Goal: Task Accomplishment & Management: Manage account settings

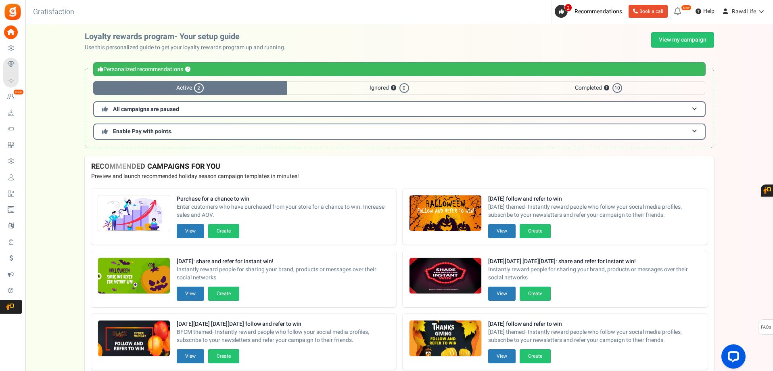
scroll to position [40, 0]
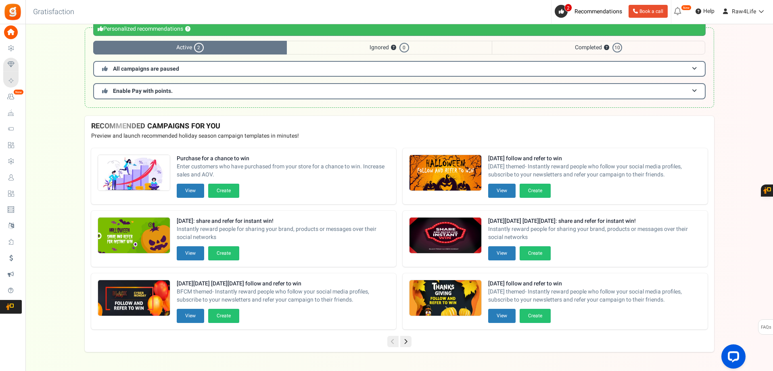
click at [407, 344] on icon at bounding box center [405, 341] width 11 height 11
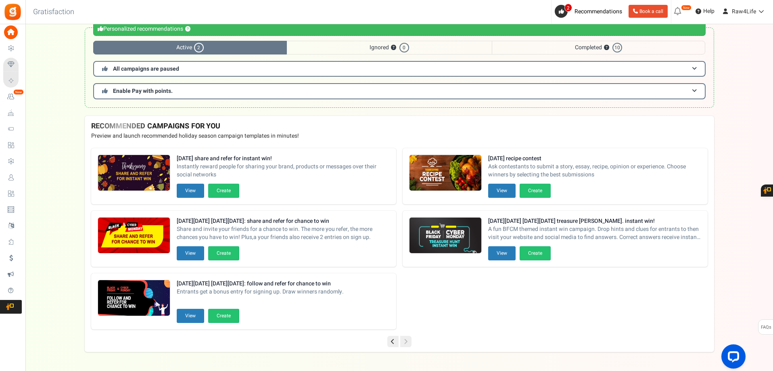
click at [394, 340] on icon at bounding box center [392, 341] width 11 height 11
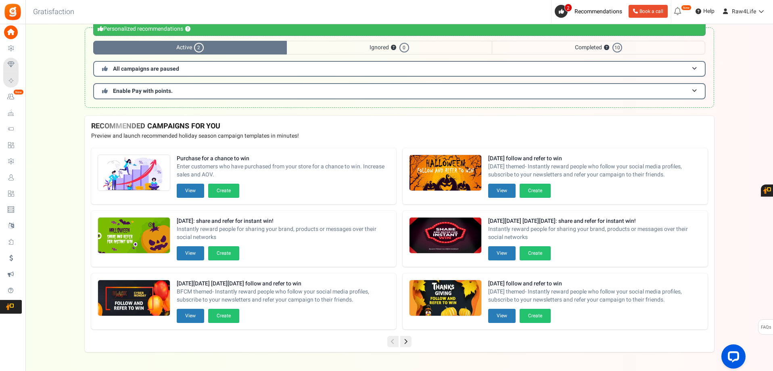
scroll to position [0, 0]
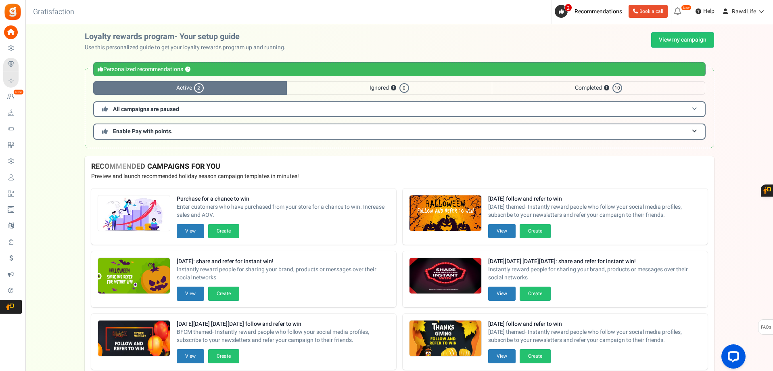
click at [695, 109] on span at bounding box center [694, 109] width 5 height 6
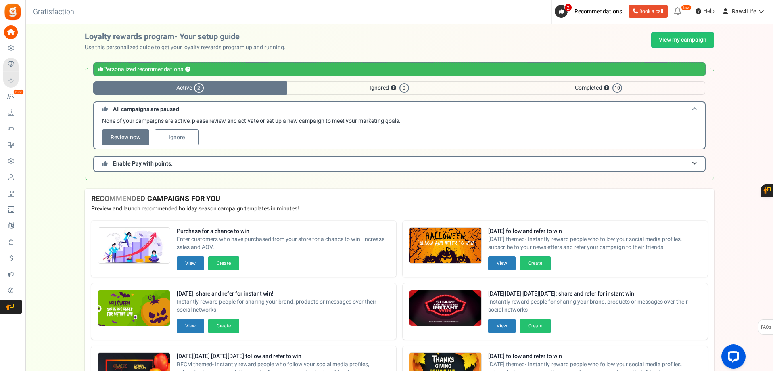
click at [695, 109] on span at bounding box center [694, 109] width 5 height 6
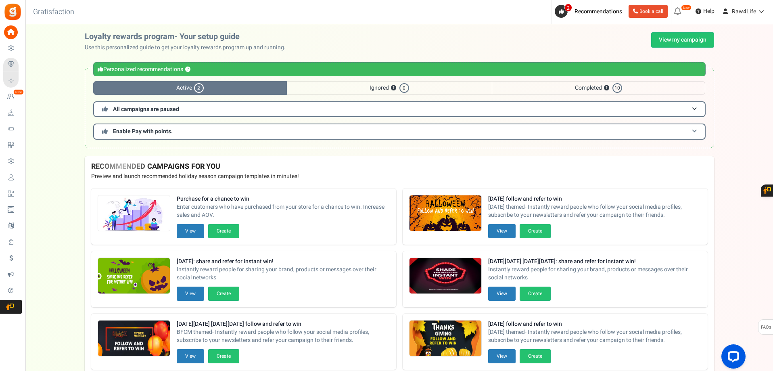
click at [697, 131] on h3 "Enable Pay with points." at bounding box center [399, 131] width 613 height 16
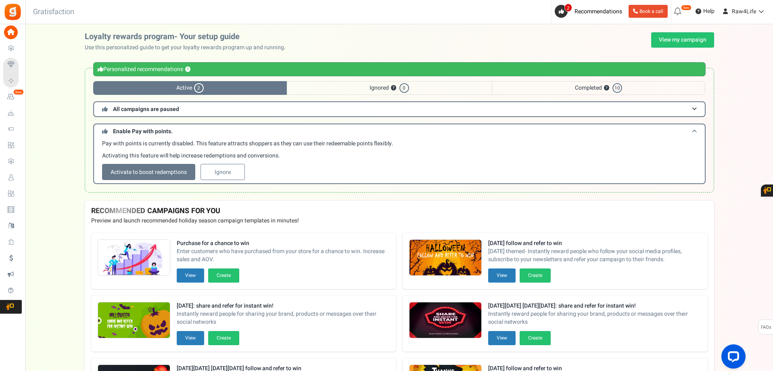
click at [697, 131] on h3 "Enable Pay with points." at bounding box center [399, 130] width 613 height 15
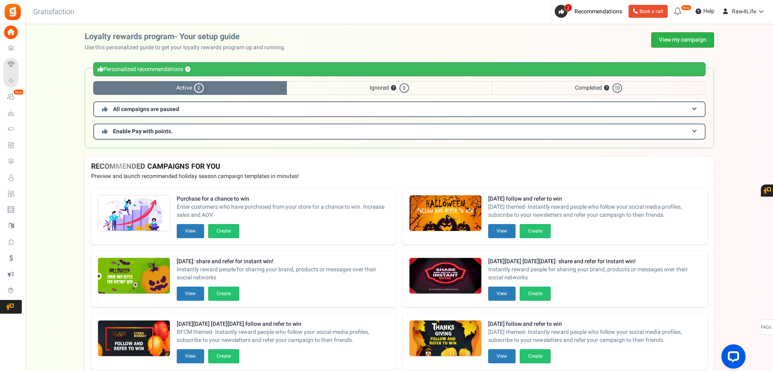
click at [686, 42] on link "View my campaign" at bounding box center [682, 39] width 63 height 15
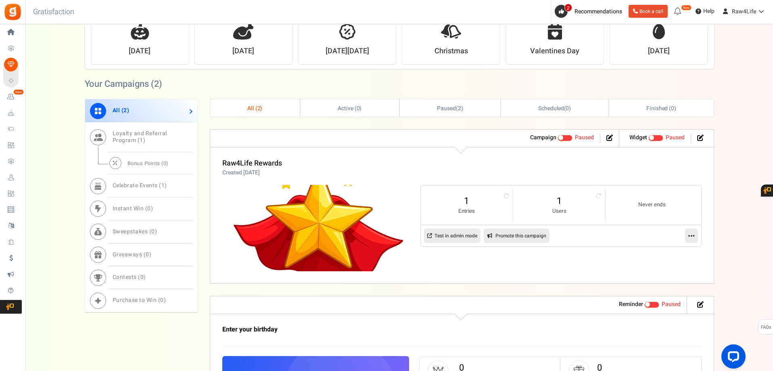
scroll to position [404, 0]
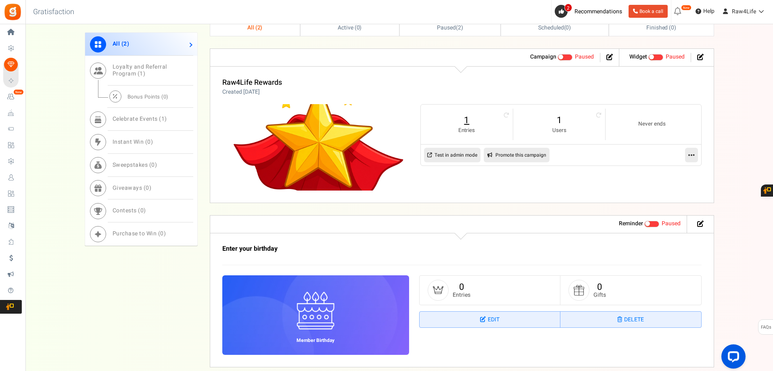
click at [467, 121] on link "1" at bounding box center [467, 120] width 76 height 13
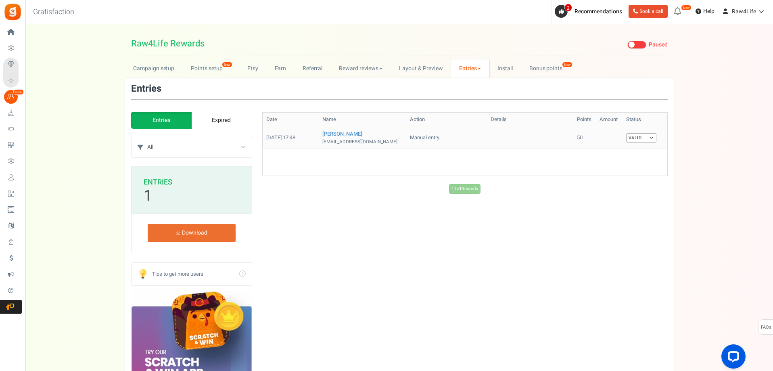
click at [647, 138] on link "Valid" at bounding box center [641, 137] width 30 height 9
click at [609, 165] on link "Invalid" at bounding box center [624, 164] width 65 height 12
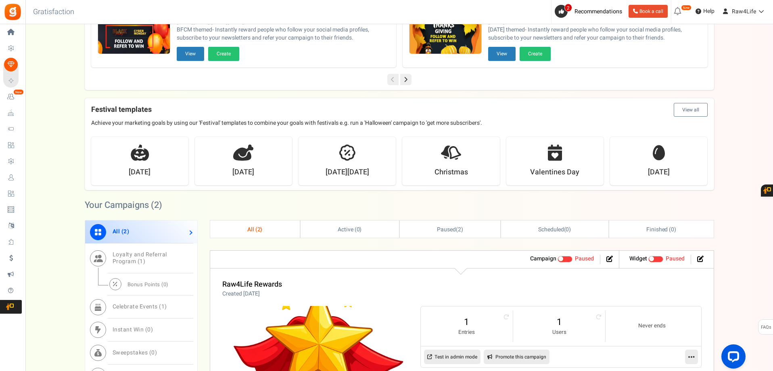
scroll to position [363, 0]
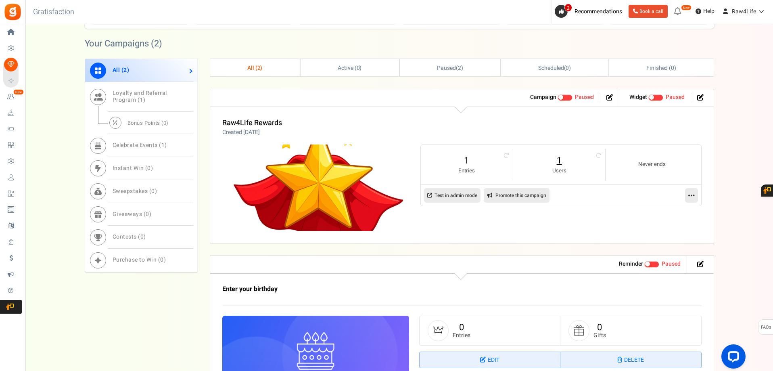
click at [555, 165] on link "1" at bounding box center [559, 160] width 76 height 13
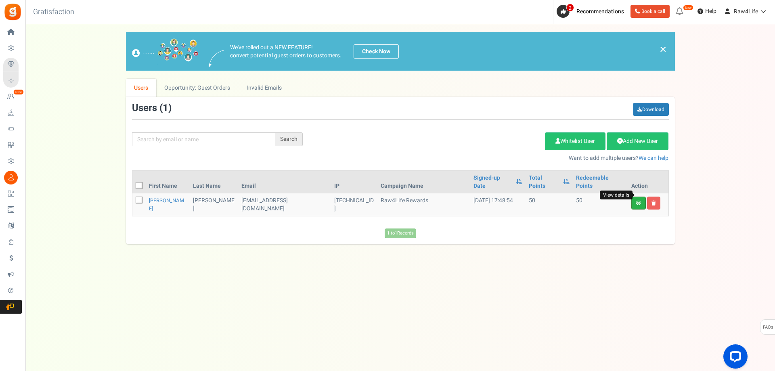
click at [636, 201] on icon at bounding box center [639, 203] width 6 height 5
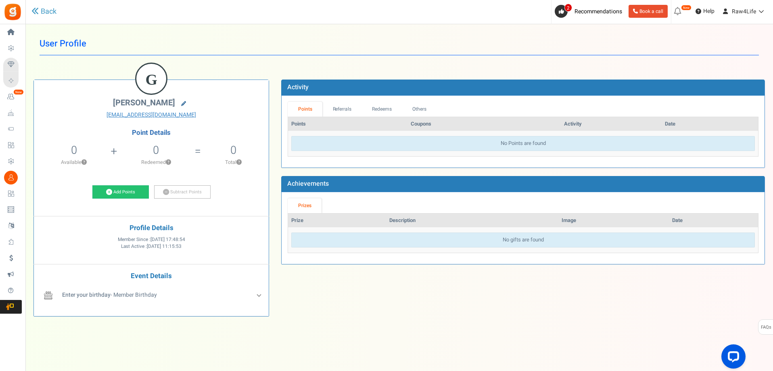
click at [177, 100] on link at bounding box center [183, 103] width 13 height 11
type input "[PERSON_NAME]"
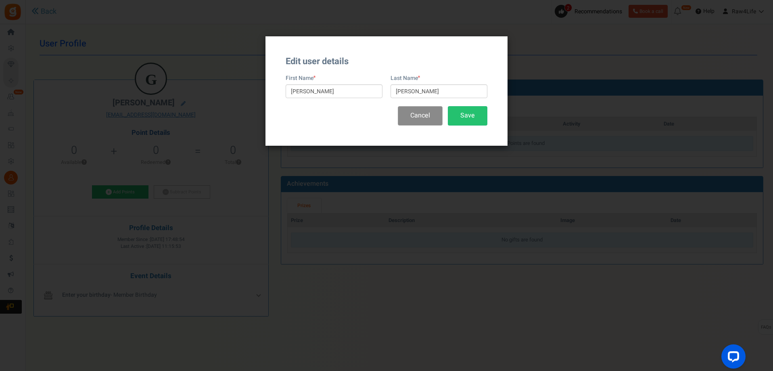
click at [420, 118] on button "Cancel" at bounding box center [420, 115] width 45 height 19
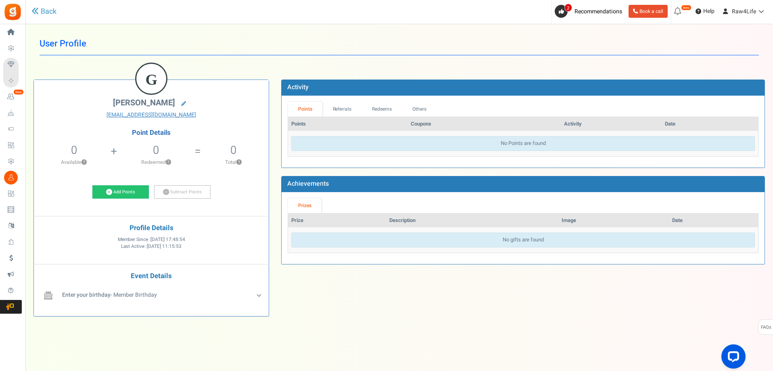
scroll to position [3, 0]
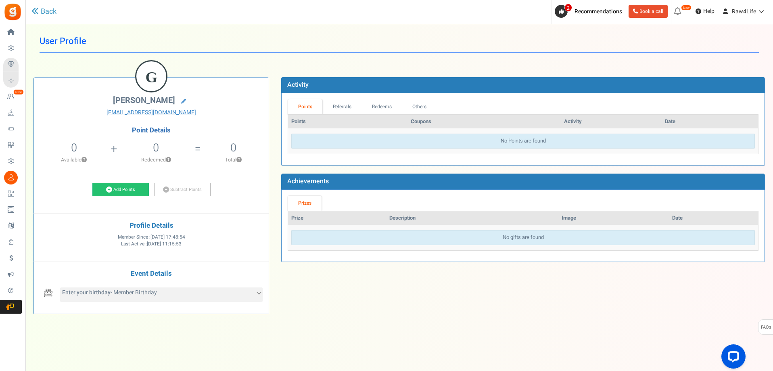
click at [259, 294] on icon at bounding box center [259, 292] width 4 height 4
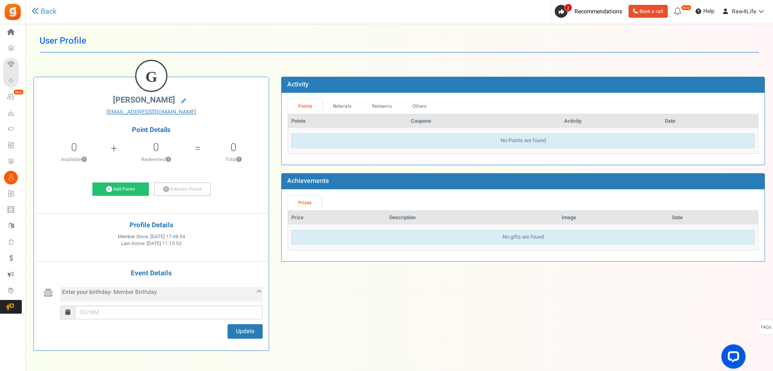
click at [259, 294] on icon at bounding box center [259, 291] width 4 height 4
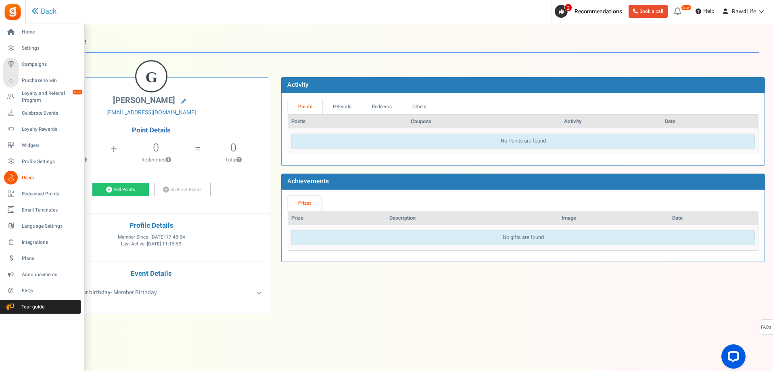
click at [34, 178] on span "Users" at bounding box center [50, 177] width 56 height 7
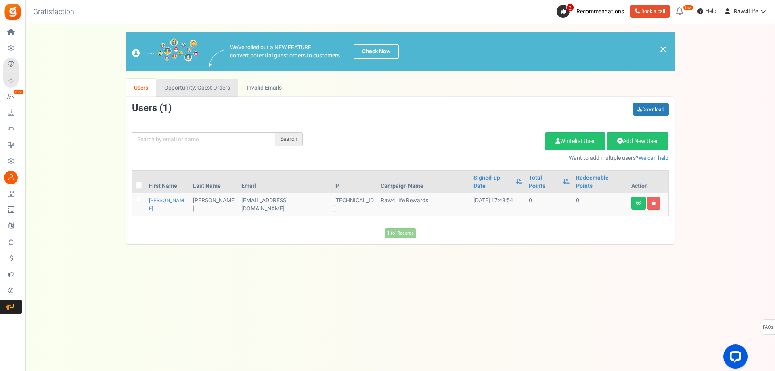
click at [215, 86] on link "Opportunity: Guest Orders" at bounding box center [197, 88] width 82 height 18
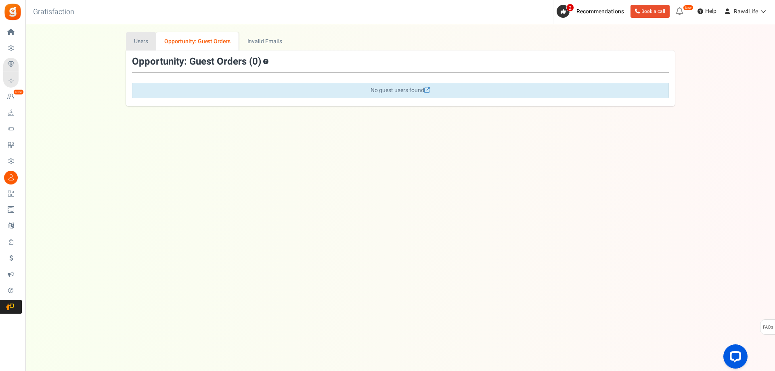
click at [146, 40] on link "Users" at bounding box center [141, 41] width 31 height 18
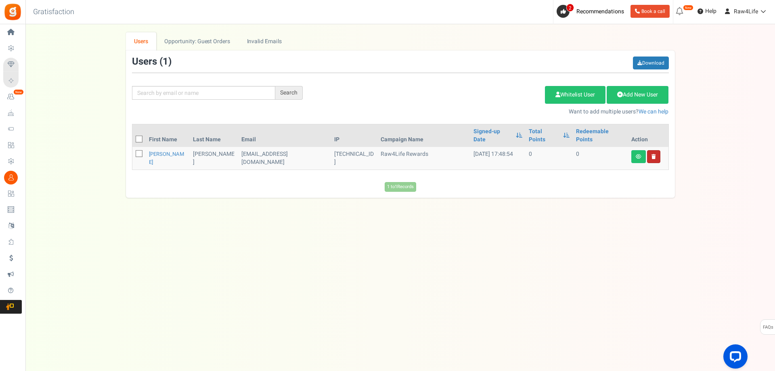
click at [657, 150] on link at bounding box center [653, 156] width 13 height 13
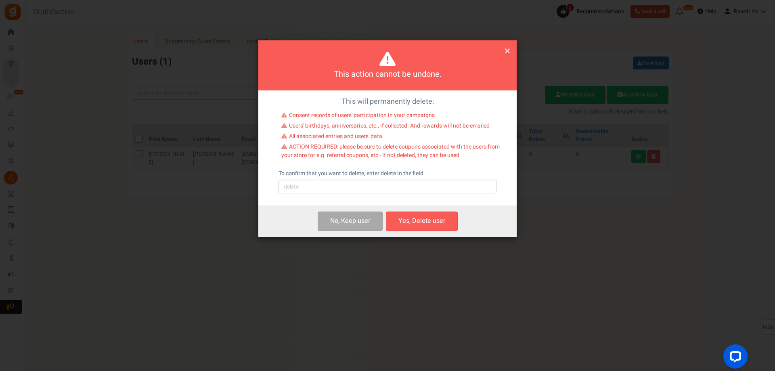
click at [505, 51] on span "×" at bounding box center [507, 50] width 6 height 15
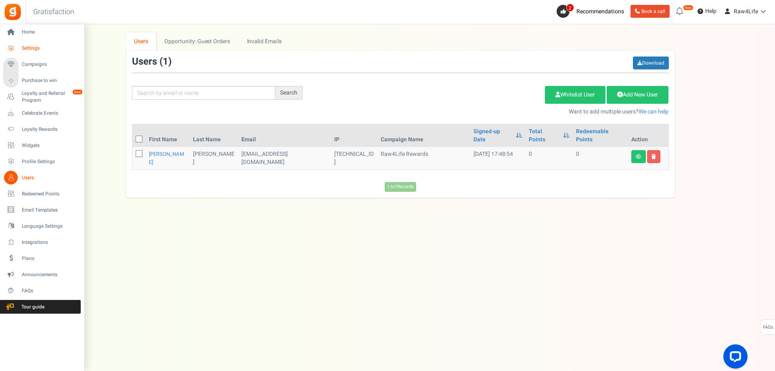
click at [33, 49] on span "Settings" at bounding box center [50, 48] width 56 height 7
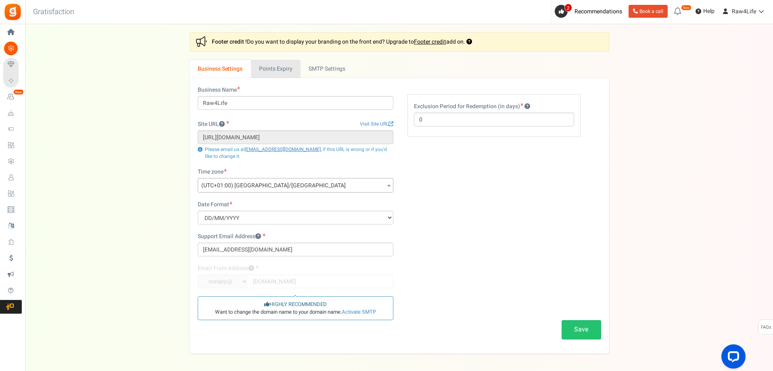
click at [274, 72] on link "Points Expiry" at bounding box center [276, 69] width 50 height 18
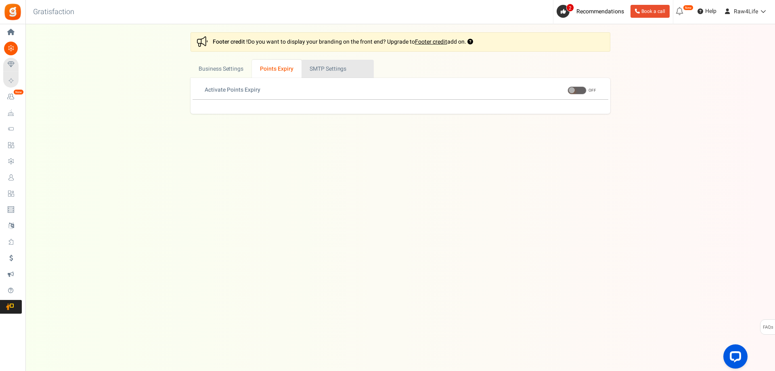
click at [326, 71] on link "Active SMTP Settings" at bounding box center [337, 69] width 72 height 18
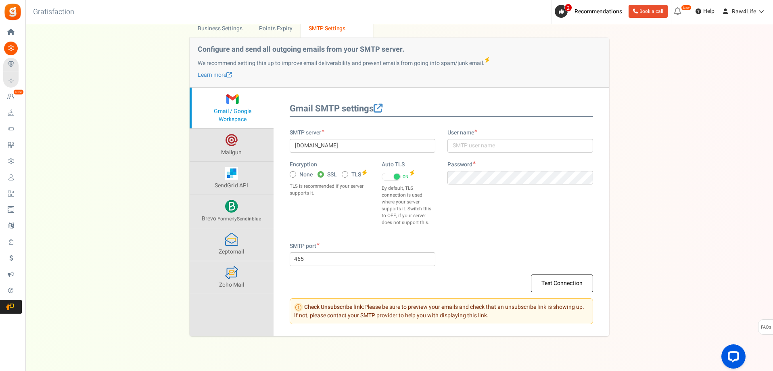
scroll to position [54, 0]
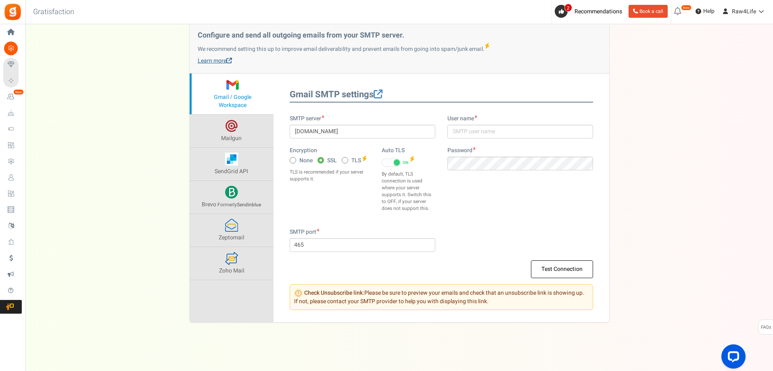
click at [224, 61] on link "Learn more" at bounding box center [215, 60] width 34 height 8
click at [354, 128] on input "[DOMAIN_NAME]" at bounding box center [363, 132] width 146 height 14
click at [160, 168] on div "Settings In this section you will setup your business details and points expiry…" at bounding box center [399, 150] width 732 height 344
click at [227, 136] on span "Mailgun" at bounding box center [231, 138] width 21 height 8
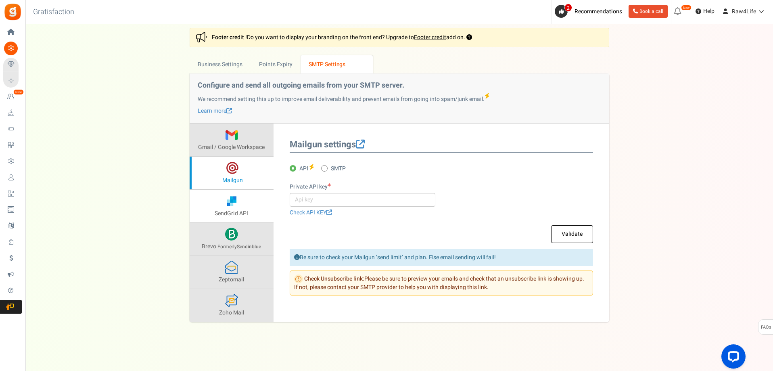
click at [232, 209] on span "SendGrid API" at bounding box center [231, 213] width 33 height 8
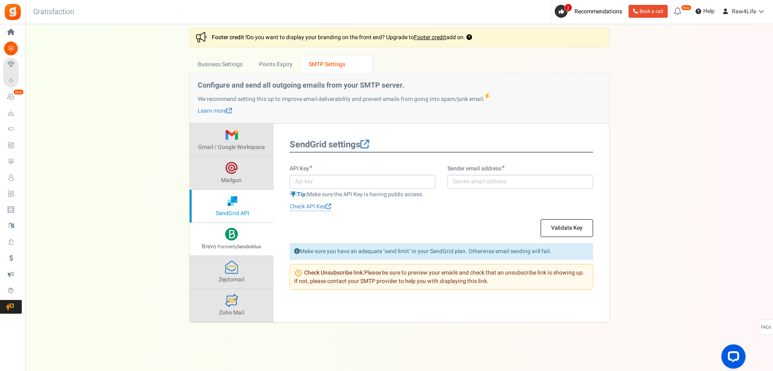
click at [233, 243] on span "Formerly Sendinblue" at bounding box center [240, 246] width 44 height 7
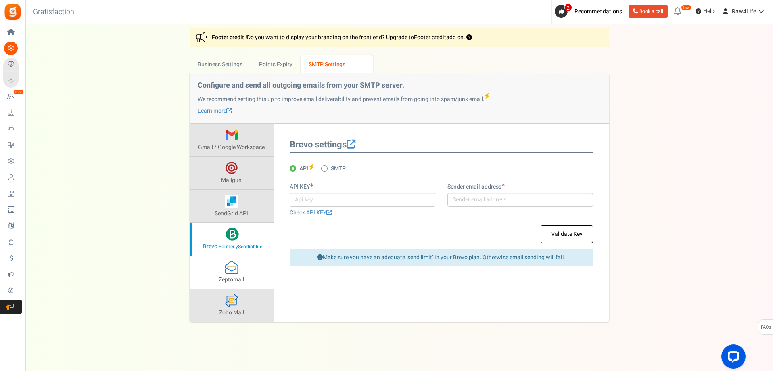
click at [232, 266] on span at bounding box center [231, 267] width 13 height 13
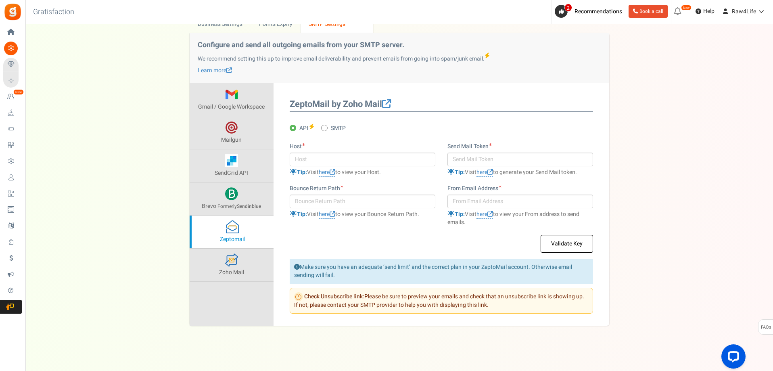
scroll to position [48, 0]
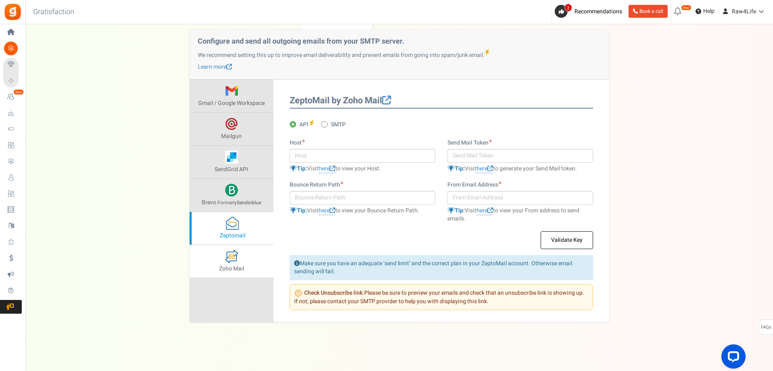
click at [225, 259] on span at bounding box center [231, 256] width 13 height 13
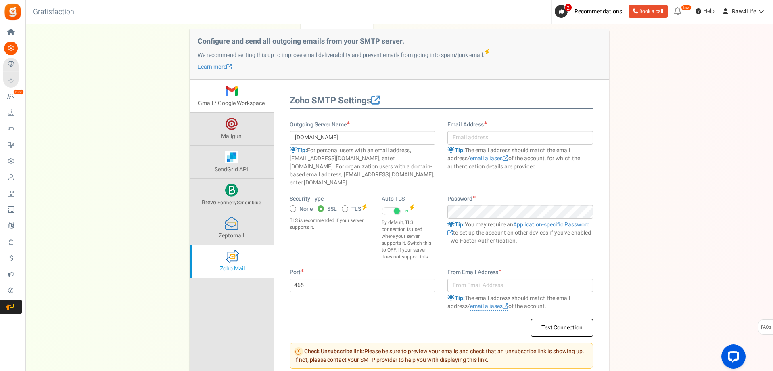
click at [232, 102] on span "Gmail / Google Workspace" at bounding box center [231, 103] width 67 height 8
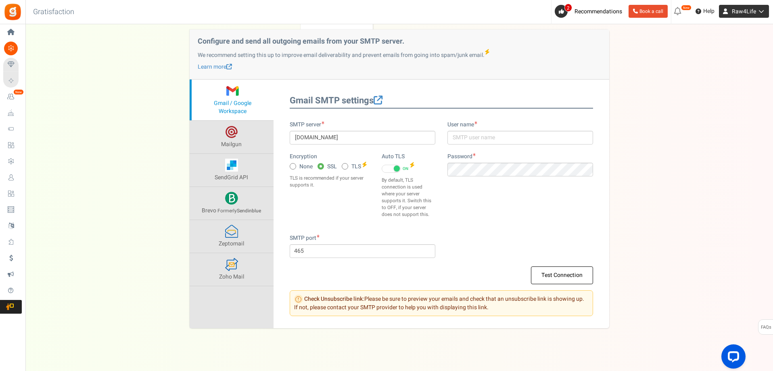
click at [763, 7] on link "Raw4Life" at bounding box center [744, 11] width 50 height 13
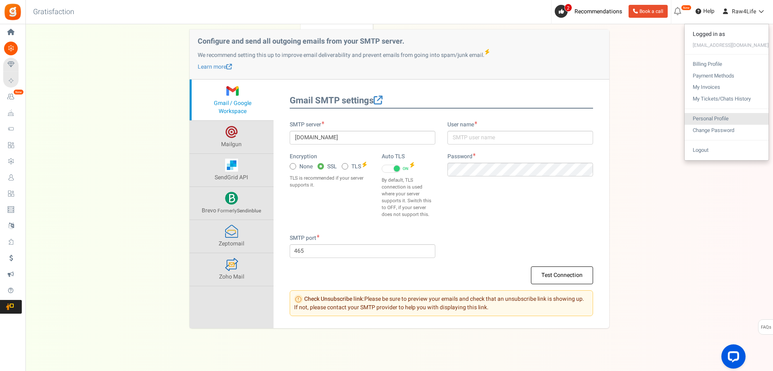
click at [732, 117] on link "Personal Profile" at bounding box center [727, 119] width 84 height 12
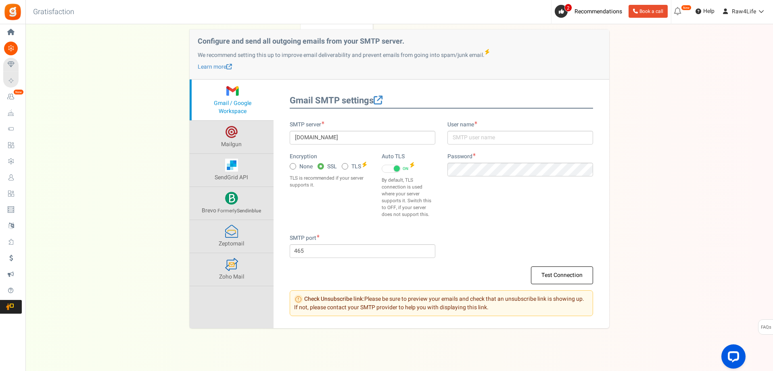
scroll to position [54, 0]
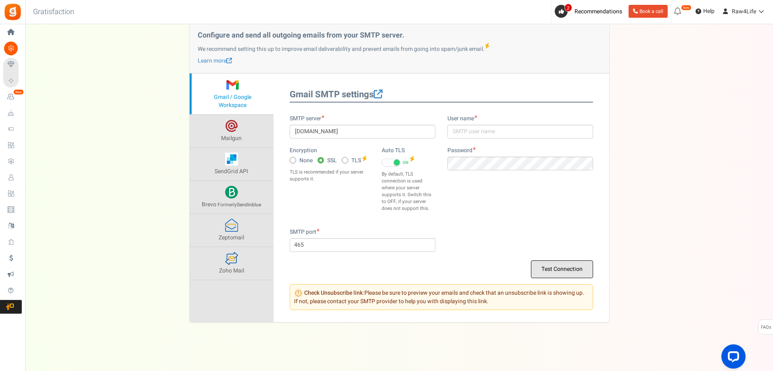
click at [567, 269] on button "Test Connection" at bounding box center [562, 269] width 62 height 18
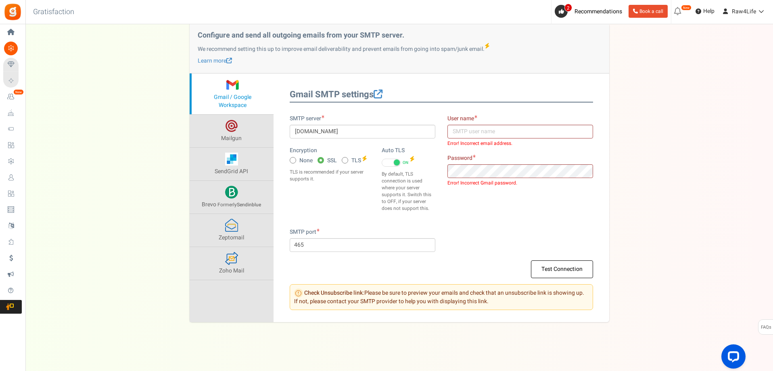
click at [564, 224] on div "SMTP server [DOMAIN_NAME] Encryption None SSL TLS Auto TLS ON OFF" at bounding box center [442, 171] width 316 height 113
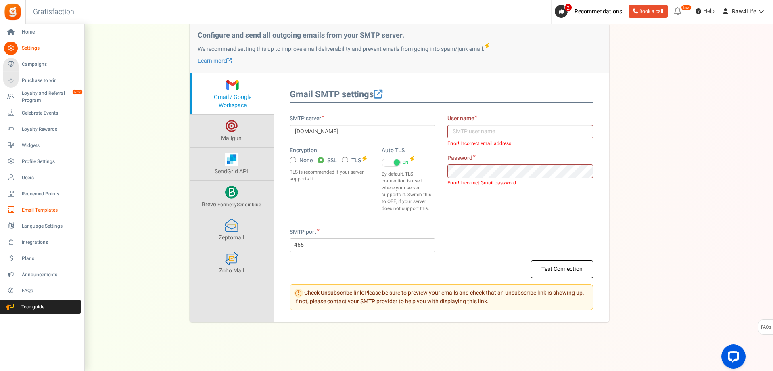
click at [45, 207] on span "Email Templates" at bounding box center [50, 210] width 56 height 7
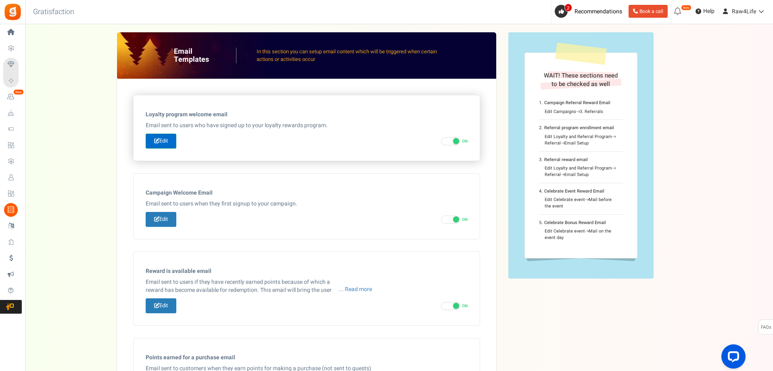
click at [159, 144] on link "Edit" at bounding box center [161, 141] width 31 height 15
type input "Welcome to our [[Loyalty Program Name]]"
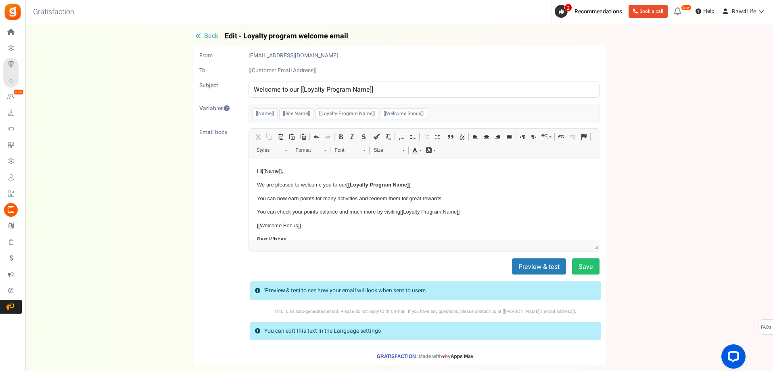
click at [203, 36] on button "Back" at bounding box center [207, 36] width 28 height 8
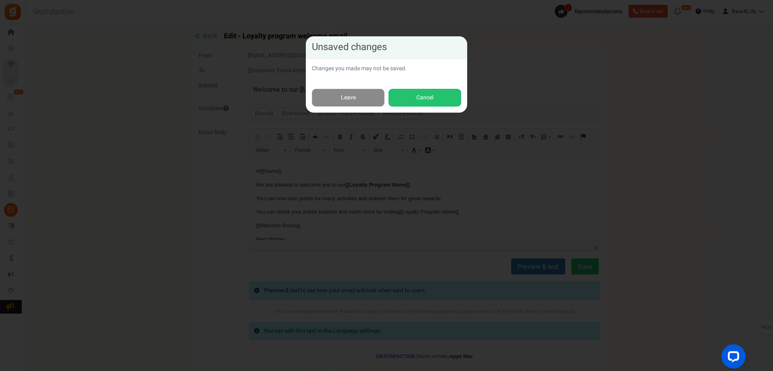
click at [344, 103] on link "Leave" at bounding box center [348, 98] width 73 height 18
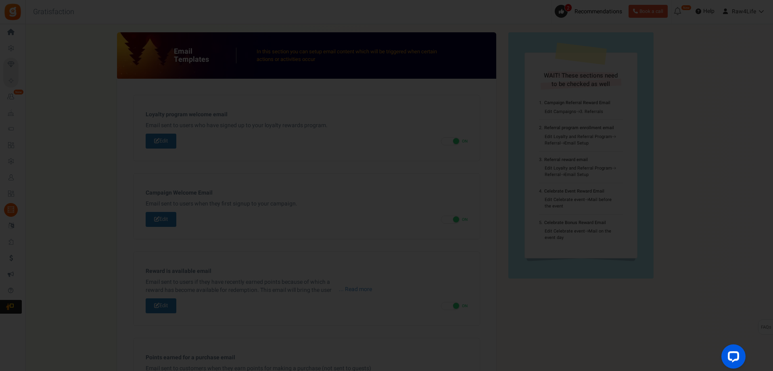
scroll to position [63, 0]
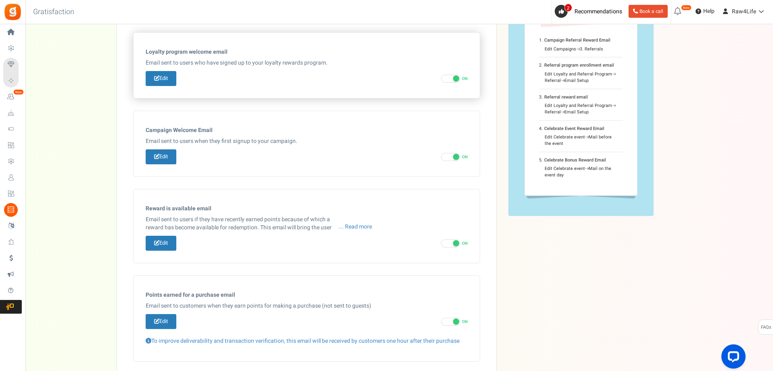
click at [456, 78] on span at bounding box center [456, 78] width 6 height 6
click at [446, 78] on input "ON OFF" at bounding box center [443, 78] width 5 height 5
checkbox input "false"
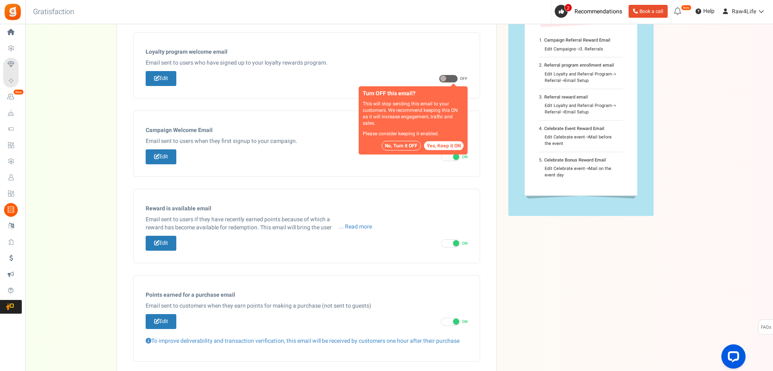
drag, startPoint x: 408, startPoint y: 143, endPoint x: 414, endPoint y: 147, distance: 7.1
click at [409, 143] on button "No, Turn it OFF" at bounding box center [401, 146] width 39 height 10
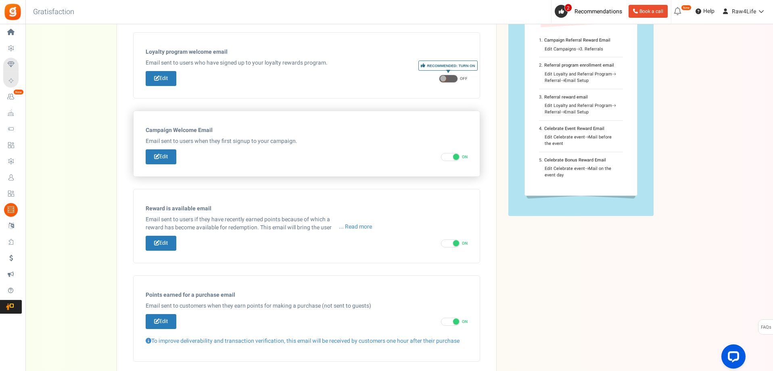
click at [454, 159] on span at bounding box center [456, 157] width 6 height 6
click at [446, 159] on input "ON OFF" at bounding box center [443, 157] width 5 height 5
checkbox input "false"
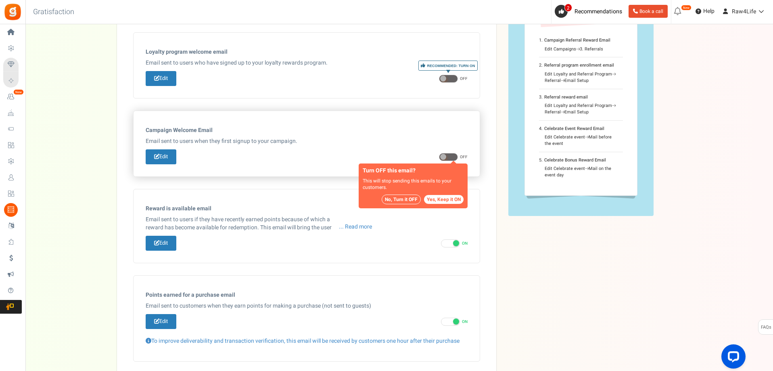
click at [396, 197] on button "No, Turn it OFF" at bounding box center [401, 200] width 39 height 10
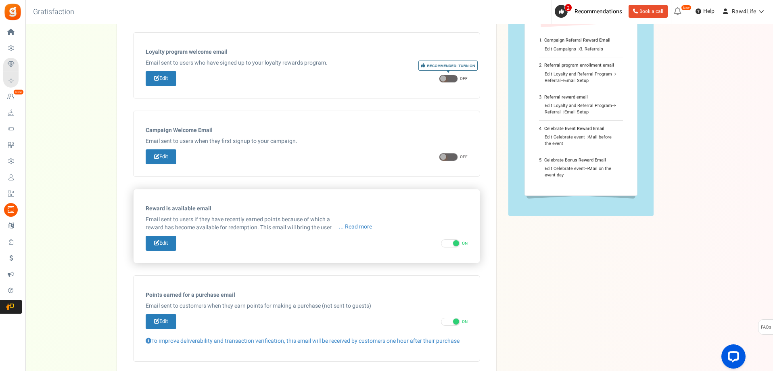
click at [453, 245] on span at bounding box center [450, 243] width 19 height 8
click at [446, 245] on input "ON OFF" at bounding box center [443, 243] width 5 height 5
checkbox input "false"
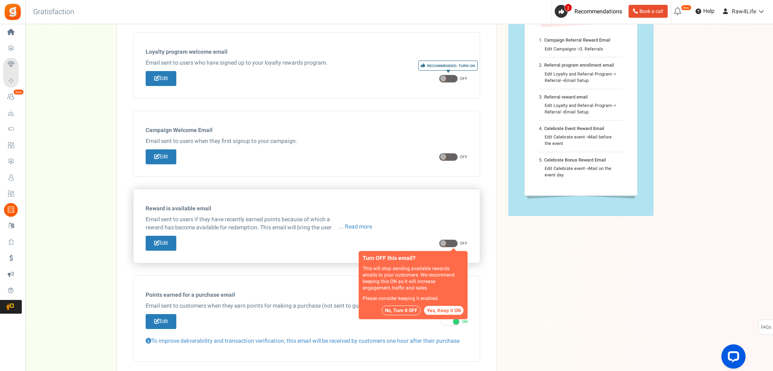
click at [404, 311] on button "No, Turn it OFF" at bounding box center [401, 310] width 39 height 10
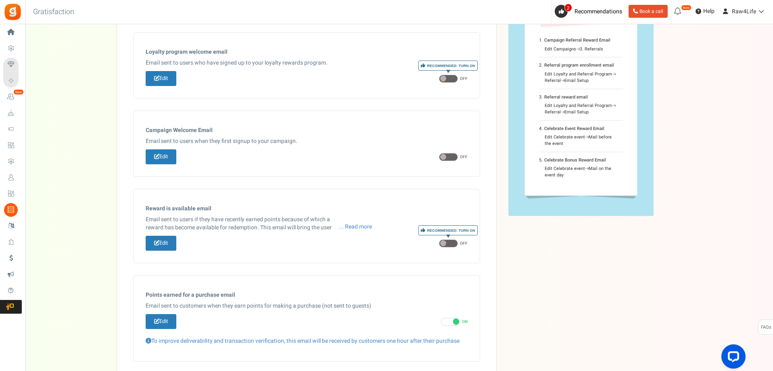
scroll to position [264, 0]
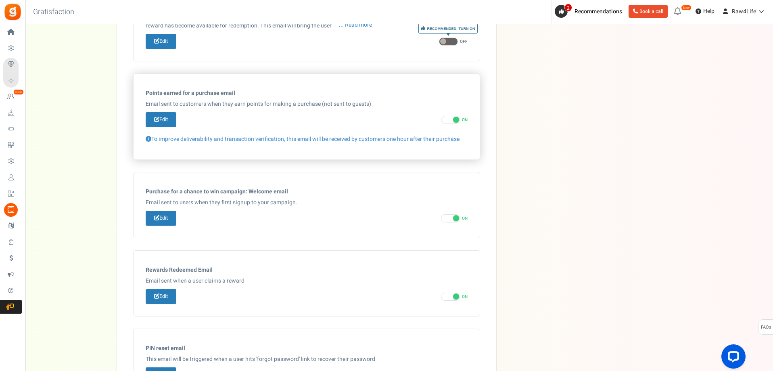
click at [447, 123] on span at bounding box center [450, 120] width 19 height 8
click at [446, 123] on input "ON OFF" at bounding box center [443, 119] width 5 height 5
checkbox input "false"
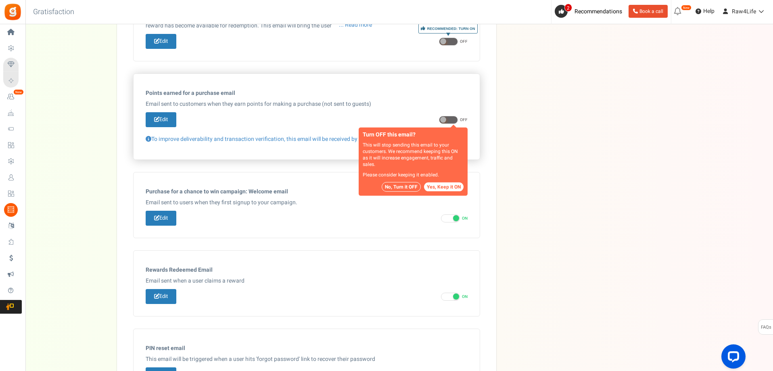
click at [409, 187] on button "No, Turn it OFF" at bounding box center [401, 187] width 39 height 10
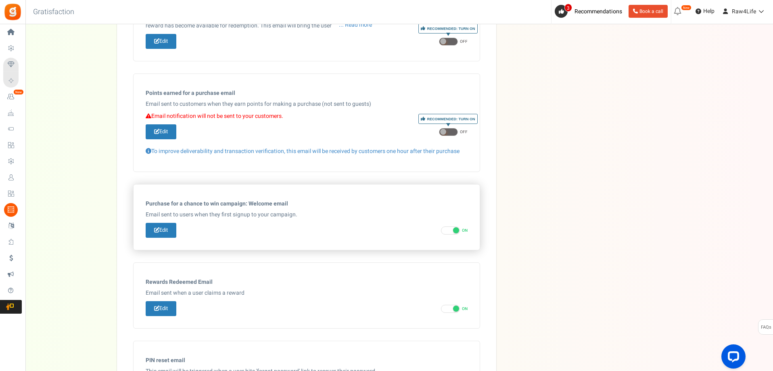
click at [453, 225] on div "Edit ON OFF Turn OFF this email? This will stop sending available rewards email…" at bounding box center [307, 230] width 322 height 15
click at [452, 229] on span at bounding box center [450, 230] width 19 height 8
click at [446, 229] on input "ON OFF" at bounding box center [443, 230] width 5 height 5
checkbox input "false"
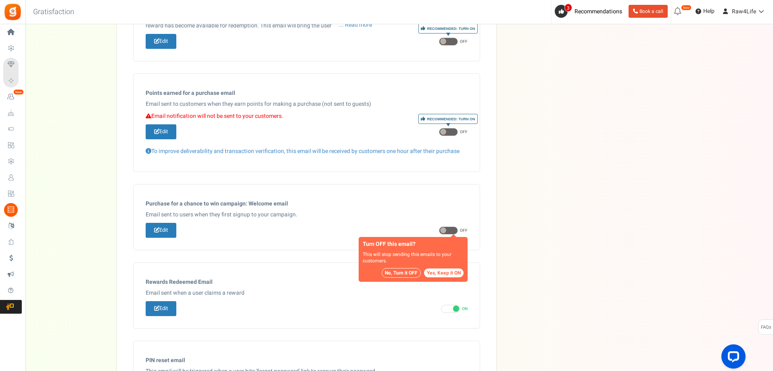
click at [393, 272] on button "No, Turn it OFF" at bounding box center [401, 273] width 39 height 10
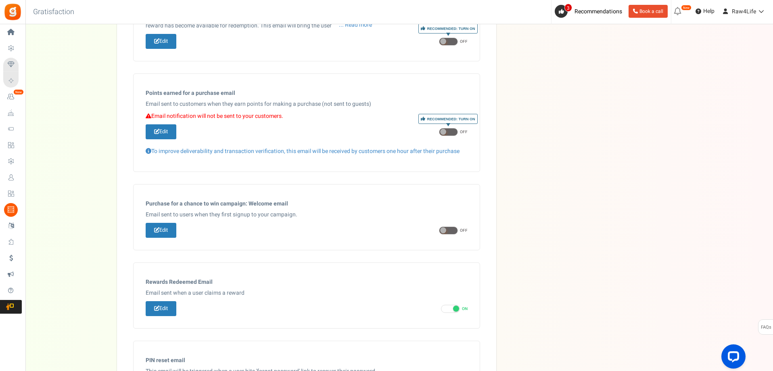
scroll to position [377, 0]
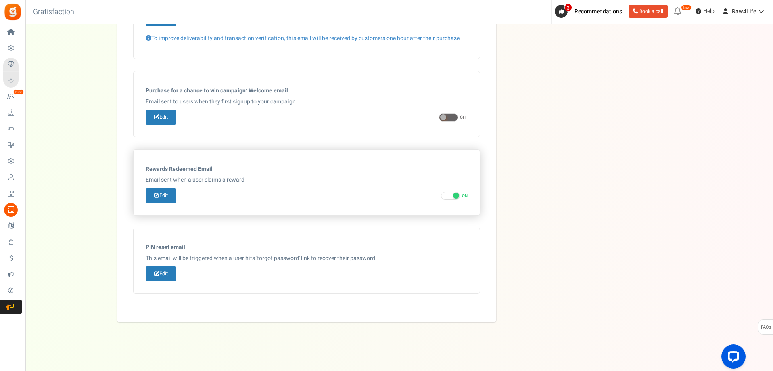
click at [442, 196] on span at bounding box center [450, 196] width 19 height 8
click at [442, 196] on input "ON OFF" at bounding box center [443, 195] width 5 height 5
checkbox input "false"
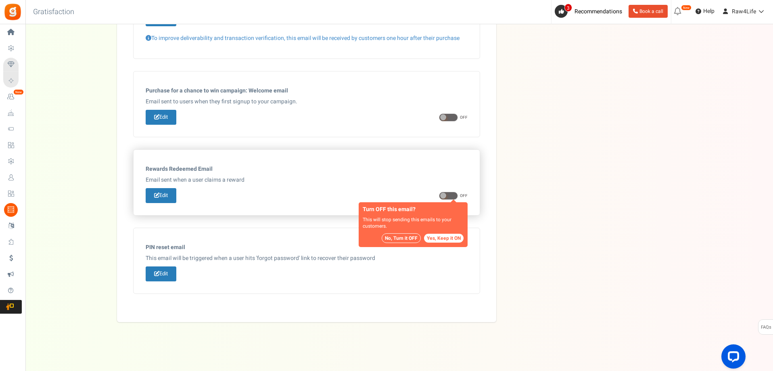
click at [399, 237] on button "No, Turn it OFF" at bounding box center [401, 238] width 39 height 10
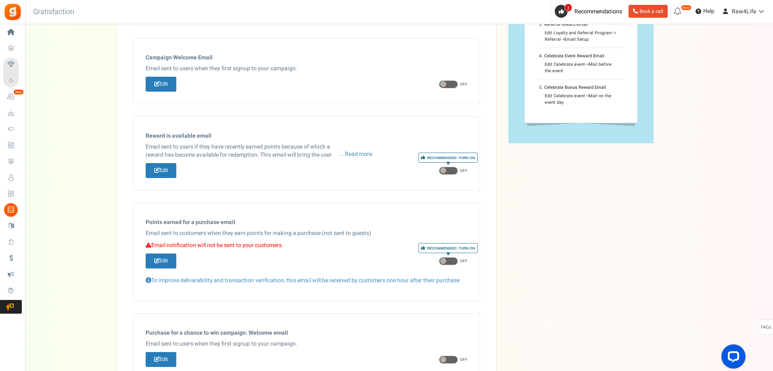
scroll to position [0, 0]
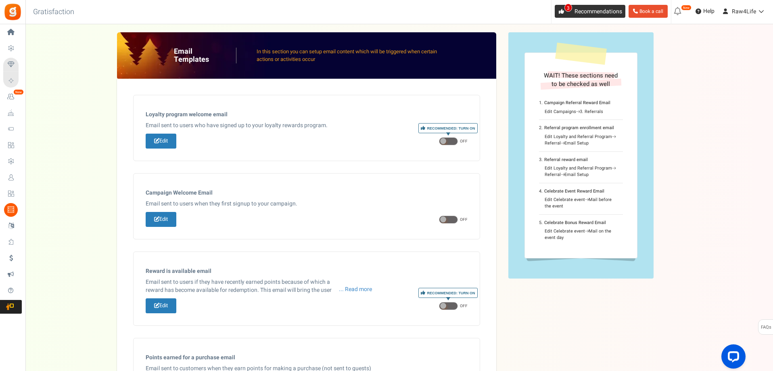
click at [559, 5] on span "3" at bounding box center [561, 11] width 13 height 13
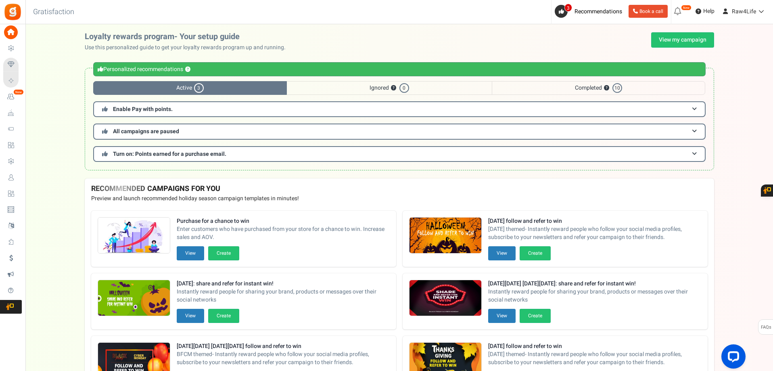
scroll to position [81, 0]
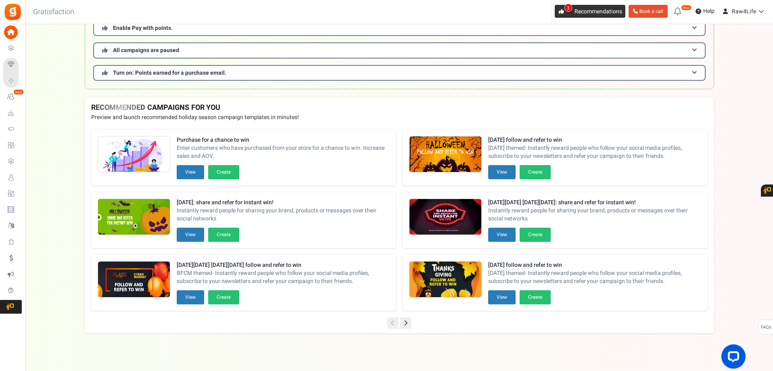
click at [563, 13] on icon at bounding box center [561, 11] width 5 height 5
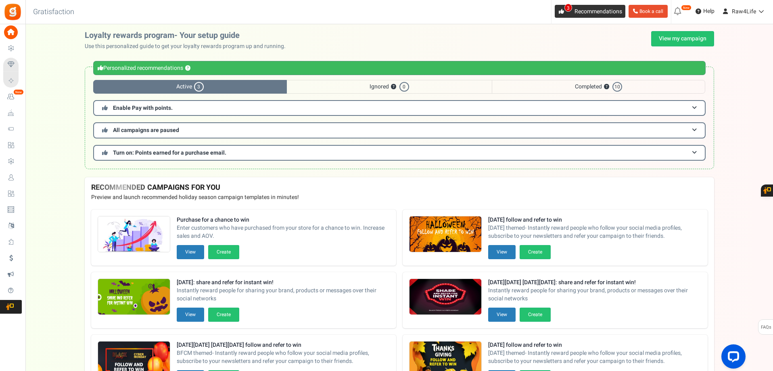
scroll to position [0, 0]
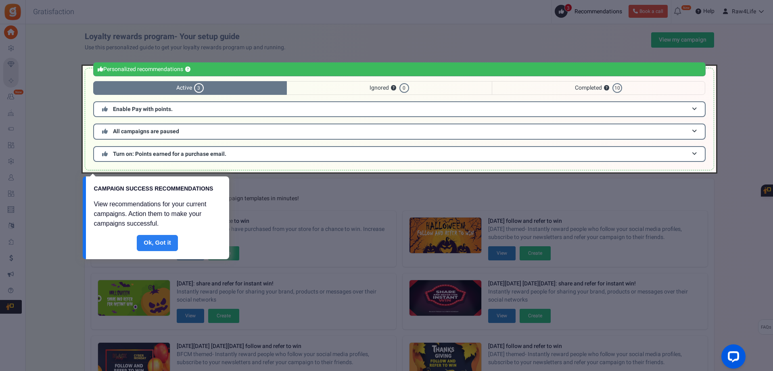
click at [155, 243] on link "Done" at bounding box center [157, 243] width 41 height 16
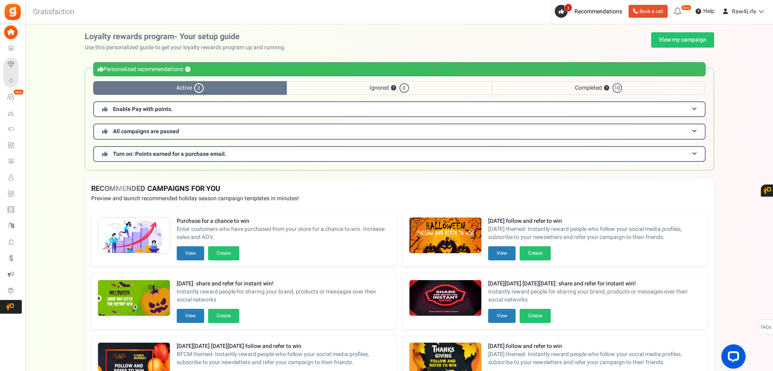
scroll to position [40, 0]
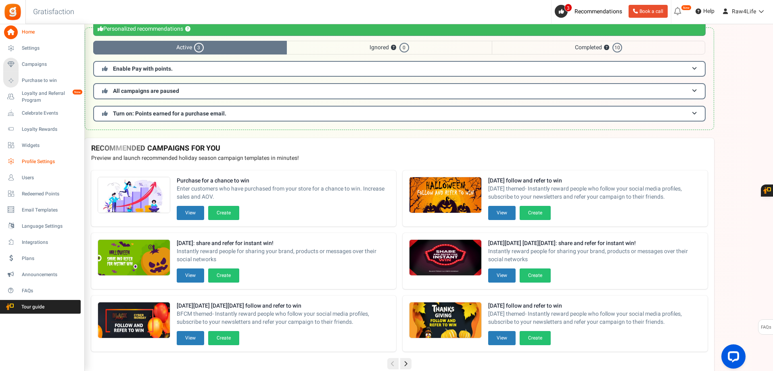
click at [25, 161] on span "Profile Settings" at bounding box center [50, 161] width 56 height 7
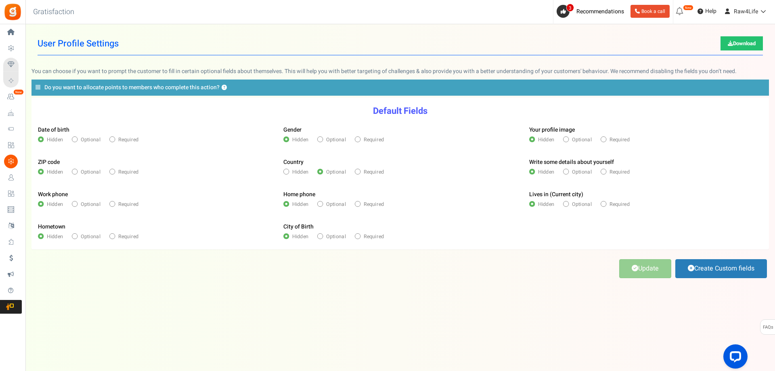
click at [287, 171] on icon at bounding box center [286, 172] width 2 height 2
click at [287, 171] on input "Hidden" at bounding box center [285, 172] width 5 height 5
radio input "true"
click at [603, 205] on span at bounding box center [603, 204] width 6 height 6
click at [603, 205] on input "Required" at bounding box center [602, 204] width 5 height 5
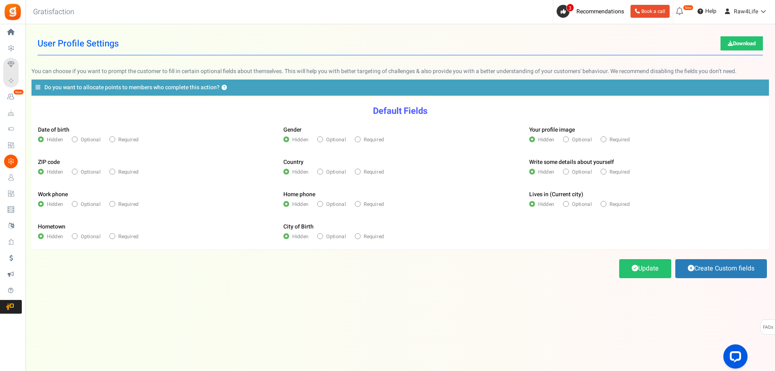
radio input "true"
click at [708, 272] on link "Create Custom fields" at bounding box center [721, 268] width 92 height 19
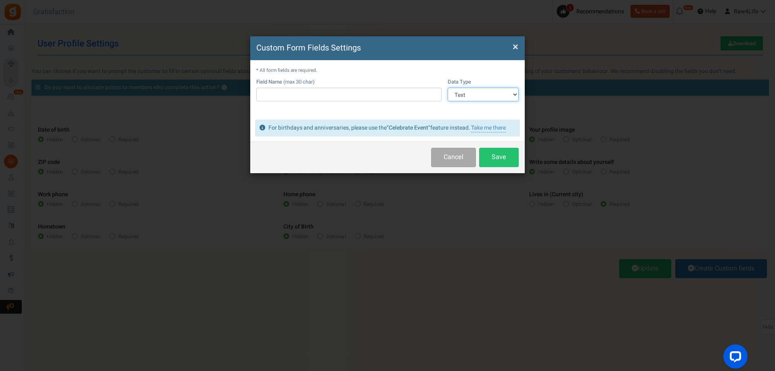
click at [516, 93] on select "Text Number Multiple Options (can only select one) Multiple Options (can select…" at bounding box center [483, 95] width 71 height 14
click at [509, 155] on button "Save" at bounding box center [499, 157] width 40 height 19
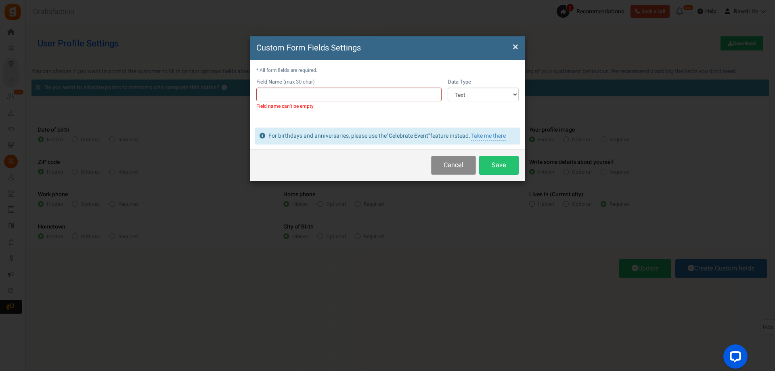
click at [449, 167] on button "Cancel" at bounding box center [453, 165] width 45 height 19
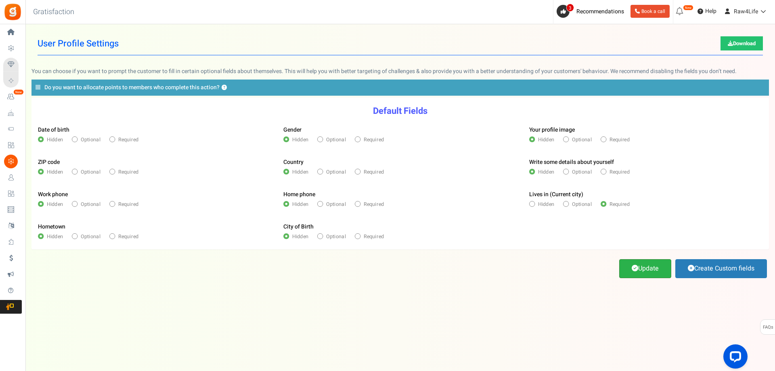
click at [625, 271] on link "Update" at bounding box center [645, 268] width 52 height 19
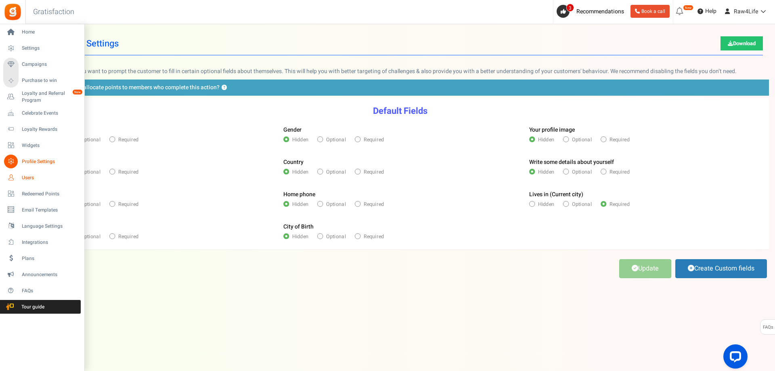
click at [22, 175] on span "Users" at bounding box center [50, 177] width 56 height 7
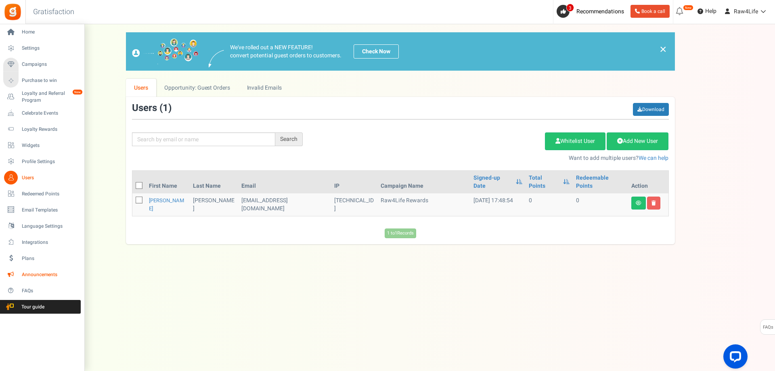
click at [29, 269] on link "Announcements" at bounding box center [41, 275] width 77 height 14
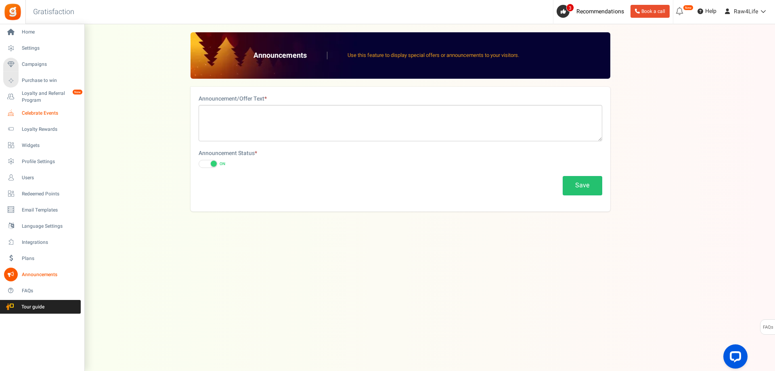
click at [33, 114] on span "Celebrate Events" at bounding box center [50, 113] width 56 height 7
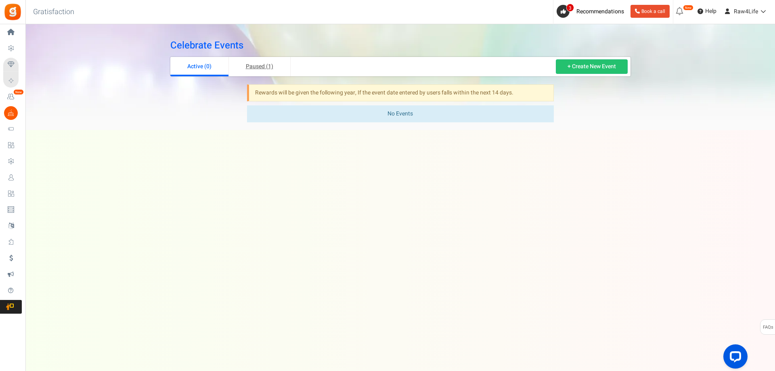
click at [259, 63] on link "Paused (1)" at bounding box center [260, 66] width 62 height 19
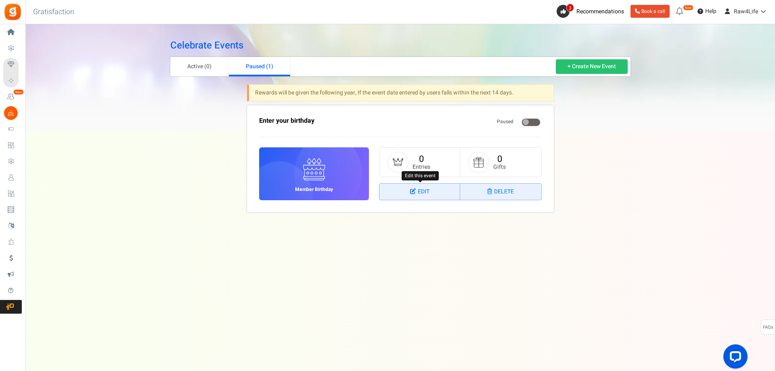
click at [428, 194] on link "Edit" at bounding box center [419, 192] width 81 height 16
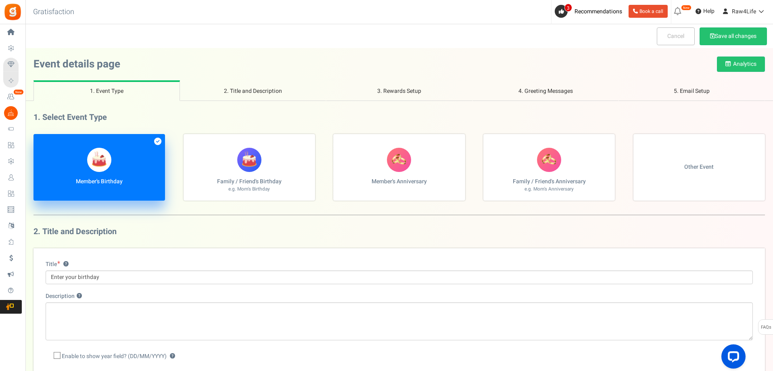
click at [688, 165] on span "Other Event" at bounding box center [698, 167] width 29 height 8
click at [39, 141] on input "Other Event" at bounding box center [35, 138] width 5 height 5
radio input "true"
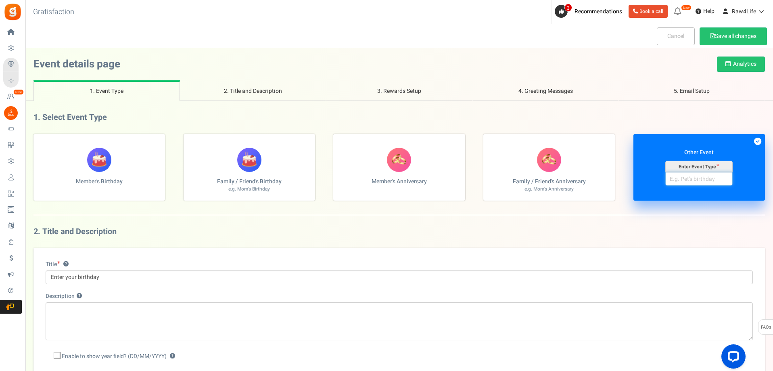
click at [699, 178] on input "Other Event Enter Event Type" at bounding box center [698, 179] width 67 height 14
type input "p"
type input "Pets Birthday"
click at [758, 144] on icon at bounding box center [757, 141] width 7 height 7
click at [39, 141] on input "Other Event Enter Event Type Pets Birthday" at bounding box center [35, 138] width 5 height 5
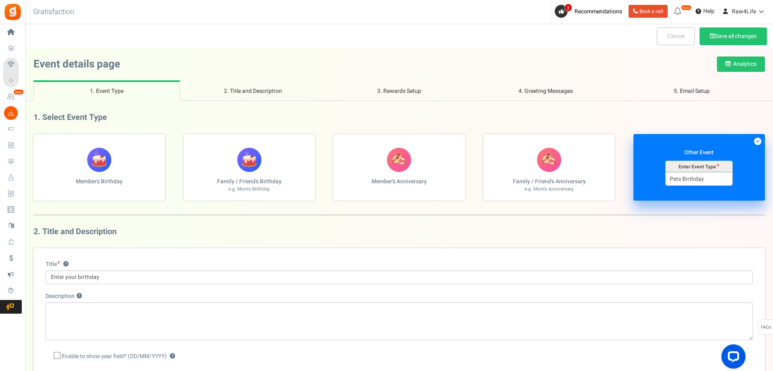
click at [521, 238] on div "2. Title and Description Title ? Enter your birthday Description ? Enable to sh…" at bounding box center [399, 306] width 732 height 158
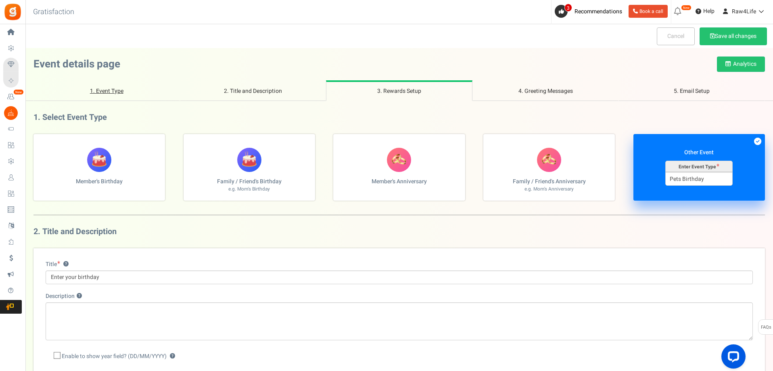
click at [110, 91] on link "1. Event Type" at bounding box center [106, 90] width 146 height 21
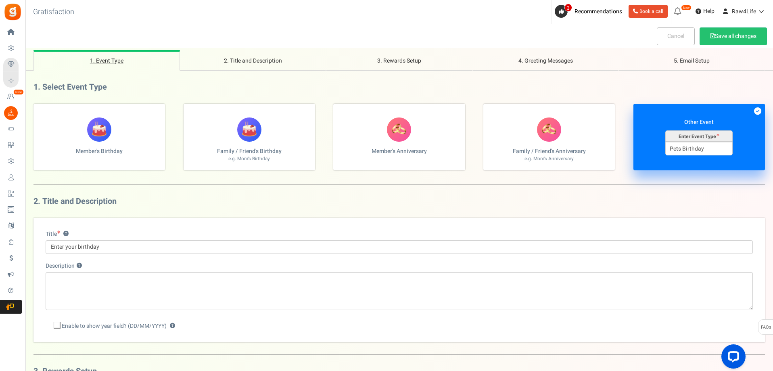
scroll to position [32, 0]
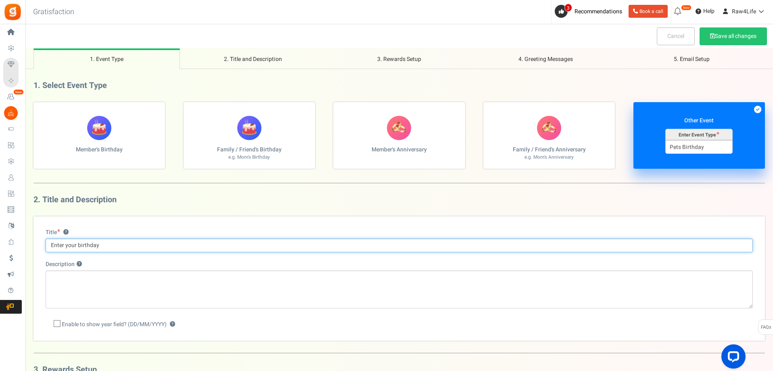
click at [85, 247] on input "Enter your birthday" at bounding box center [399, 245] width 707 height 14
click at [77, 244] on input "Enter your birthday" at bounding box center [399, 245] width 707 height 14
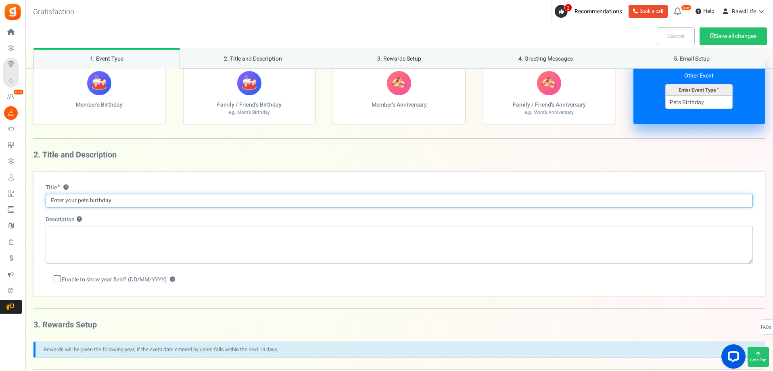
type input "Enter your pets birthday"
click at [59, 276] on span at bounding box center [57, 278] width 7 height 7
click at [51, 277] on input "Enable to show year field? (DD/MM/YYYY) ?" at bounding box center [48, 279] width 5 height 5
checkbox input "true"
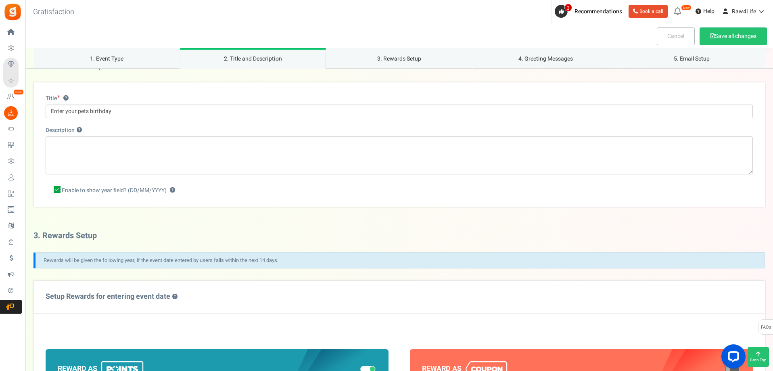
scroll to position [0, 0]
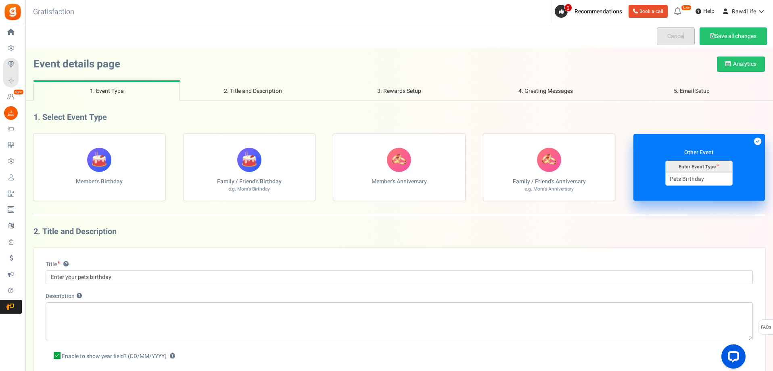
click at [680, 29] on link "Cancel" at bounding box center [676, 36] width 38 height 18
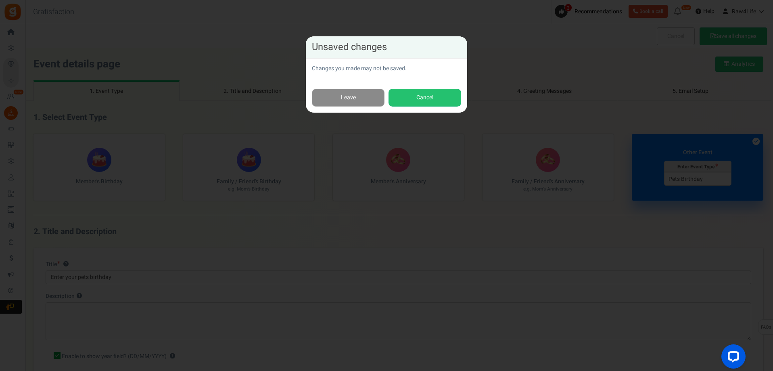
click at [334, 102] on link "Leave" at bounding box center [348, 98] width 73 height 18
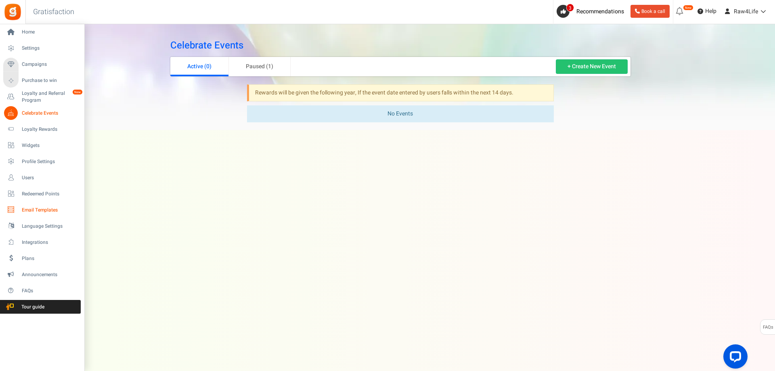
click at [32, 207] on span "Email Templates" at bounding box center [50, 210] width 56 height 7
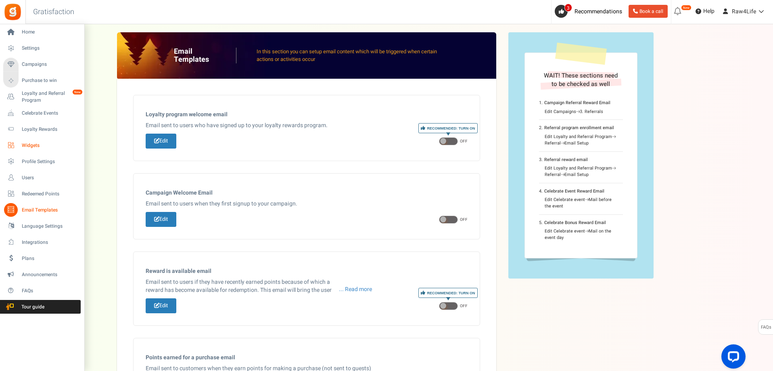
click at [33, 141] on link "Widgets" at bounding box center [41, 145] width 77 height 14
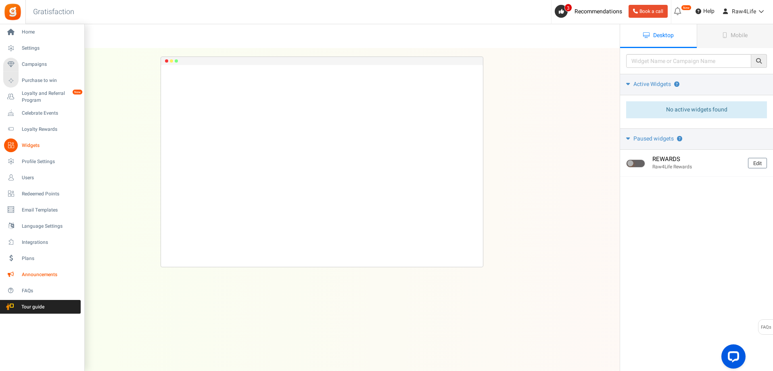
click at [38, 270] on link "Announcements" at bounding box center [41, 275] width 77 height 14
